Goal: Information Seeking & Learning: Obtain resource

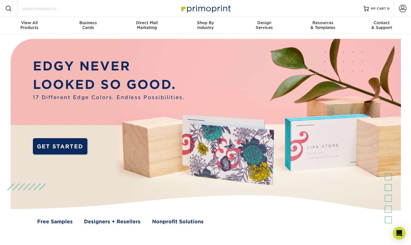
click at [70, 9] on input "Search Products" at bounding box center [48, 8] width 52 height 6
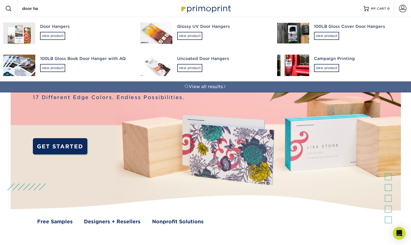
type input "door ha"
click at [52, 25] on div "Door Hangers" at bounding box center [85, 27] width 91 height 6
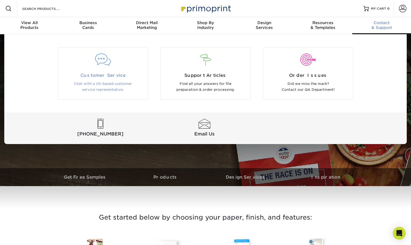
click at [101, 67] on div at bounding box center [103, 63] width 90 height 18
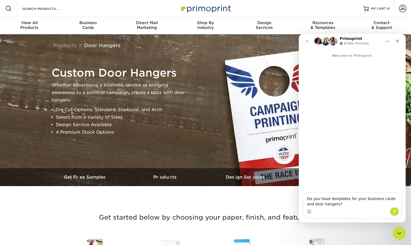
click at [329, 200] on textarea "Do you have templates for your business cards and door hangers?" at bounding box center [352, 199] width 98 height 14
type textarea "Do you have Adobe Illustrator templates for your business cards and door hanger…"
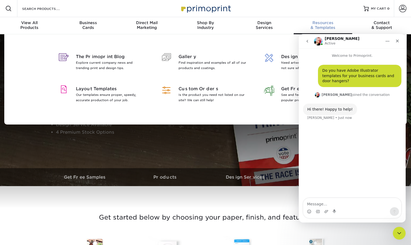
click at [331, 24] on span "Resources" at bounding box center [323, 22] width 59 height 5
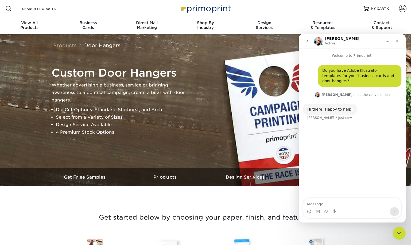
scroll to position [0, 0]
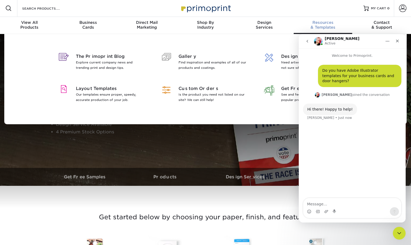
click at [319, 24] on span "Resources" at bounding box center [323, 22] width 59 height 5
click at [323, 23] on span "Resources" at bounding box center [323, 22] width 59 height 5
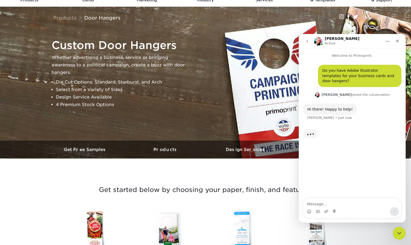
scroll to position [0, 0]
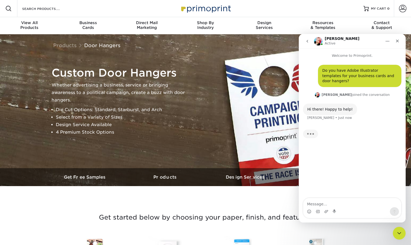
click at [199, 5] on img at bounding box center [205, 8] width 53 height 11
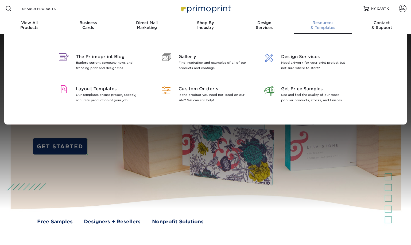
click at [322, 24] on span "Resources" at bounding box center [323, 22] width 59 height 5
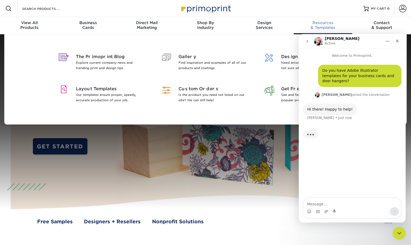
click at [322, 24] on span "Resources" at bounding box center [323, 22] width 59 height 5
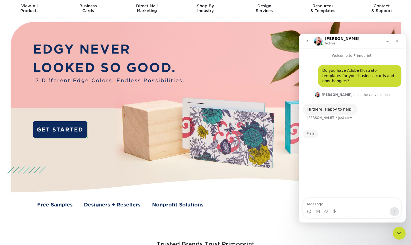
scroll to position [15, 0]
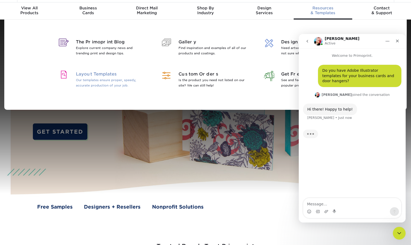
click at [91, 80] on p "Our templates ensure proper, speedy, accurate production of your job." at bounding box center [110, 82] width 69 height 11
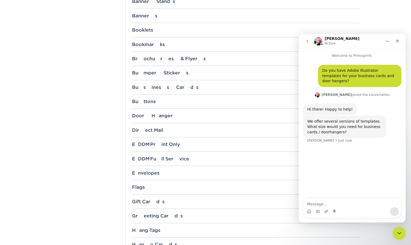
scroll to position [253, 0]
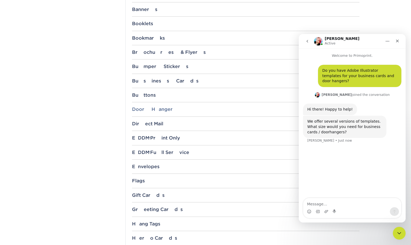
click at [161, 111] on div "Door Hanger" at bounding box center [245, 108] width 227 height 5
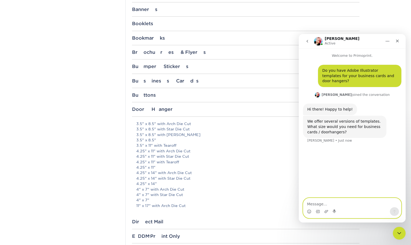
click at [336, 201] on textarea "Message…" at bounding box center [352, 202] width 98 height 9
type textarea "I just found them on your Resource page. Thank you!"
click at [395, 210] on icon "Send a message…" at bounding box center [394, 211] width 4 height 4
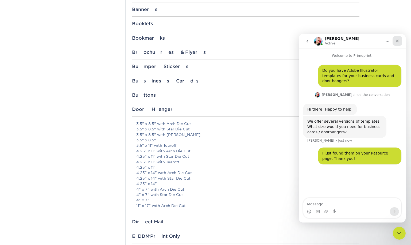
click at [398, 40] on icon "Close" at bounding box center [397, 41] width 3 height 3
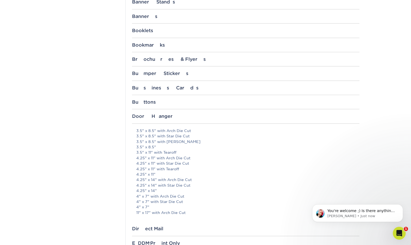
scroll to position [0, 0]
click at [142, 88] on div "Business Cards" at bounding box center [245, 87] width 227 height 5
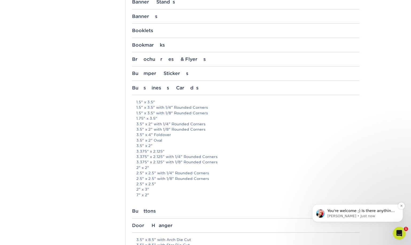
click at [370, 218] on p "Jenny • Just now" at bounding box center [361, 215] width 69 height 5
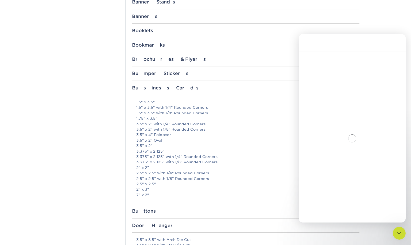
scroll to position [1, 0]
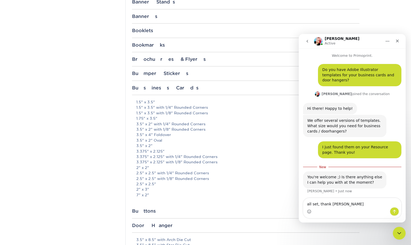
type textarea "all set, thank you"
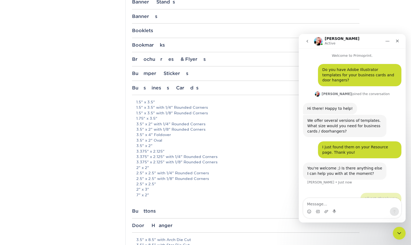
scroll to position [4, 0]
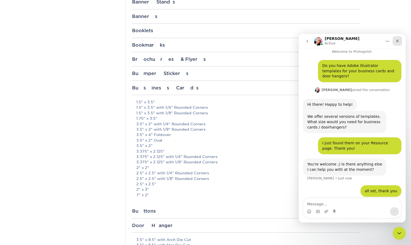
click at [397, 41] on icon "Close" at bounding box center [397, 41] width 4 height 4
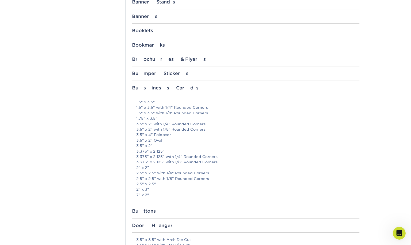
click at [231, 153] on p "1.5" x 3.5" 1.5" x 3.5" with 1/4" Rounded Corners 1.5" x 3.5" with 1/8" Rounded…" at bounding box center [247, 148] width 223 height 98
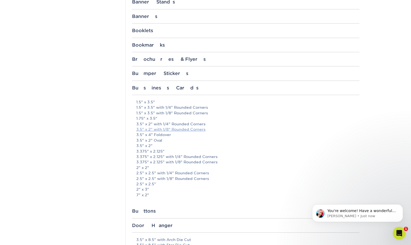
scroll to position [25, 0]
click at [148, 145] on link "3.5" x 2"" at bounding box center [144, 145] width 16 height 4
click at [401, 206] on icon "Dismiss notification" at bounding box center [401, 205] width 3 height 3
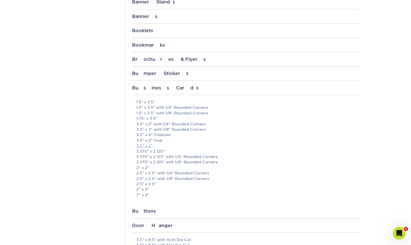
click at [150, 144] on link "3.5" x 2"" at bounding box center [144, 145] width 16 height 4
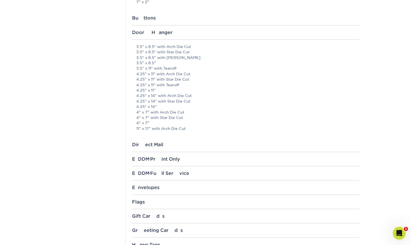
scroll to position [444, 0]
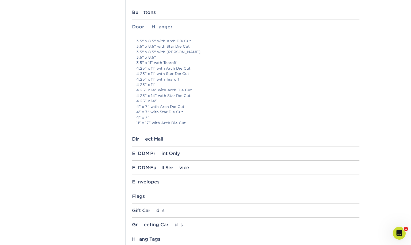
click at [151, 26] on div "Door Hanger" at bounding box center [245, 26] width 227 height 5
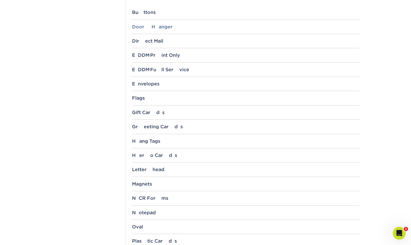
click at [151, 26] on div "Door Hanger" at bounding box center [245, 26] width 227 height 5
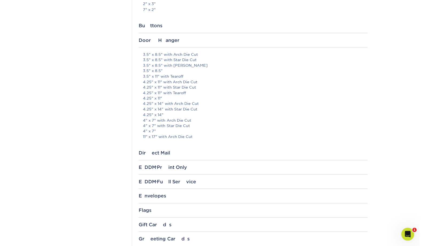
scroll to position [436, 0]
